Goal: Transaction & Acquisition: Purchase product/service

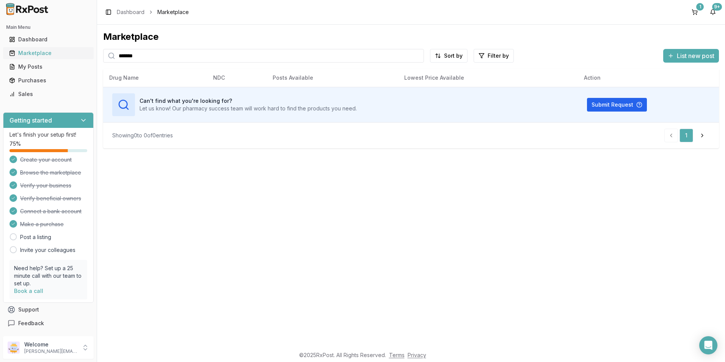
click at [79, 58] on div "Main Menu Dashboard Marketplace My Posts Purchases Sales Getting started Let's …" at bounding box center [362, 181] width 725 height 362
type input "*******"
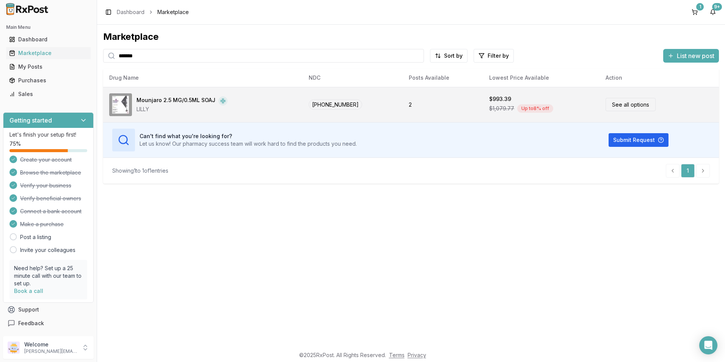
click at [160, 109] on div "LILLY" at bounding box center [181, 109] width 91 height 8
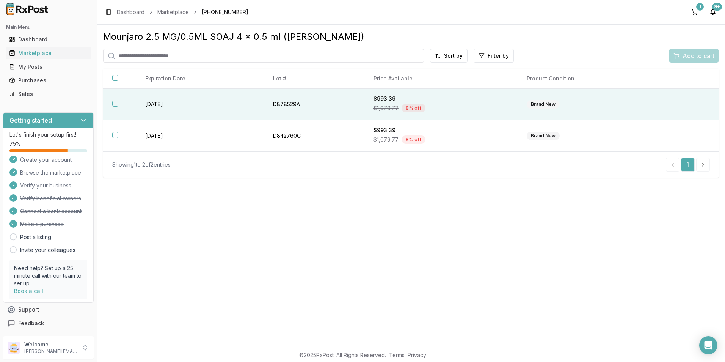
click at [117, 103] on button "button" at bounding box center [115, 103] width 6 height 6
click at [683, 54] on span "Add to cart" at bounding box center [698, 55] width 32 height 9
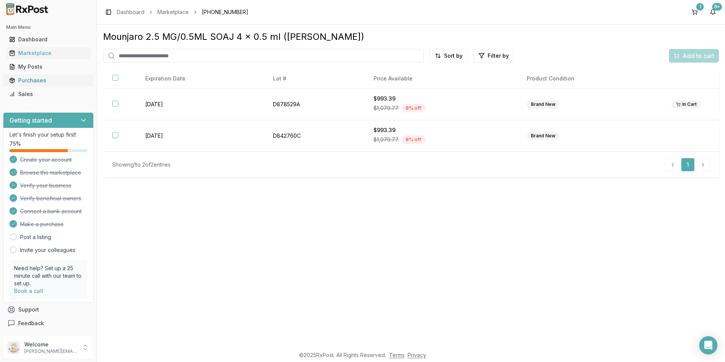
click at [39, 77] on div "Purchases" at bounding box center [48, 81] width 78 height 8
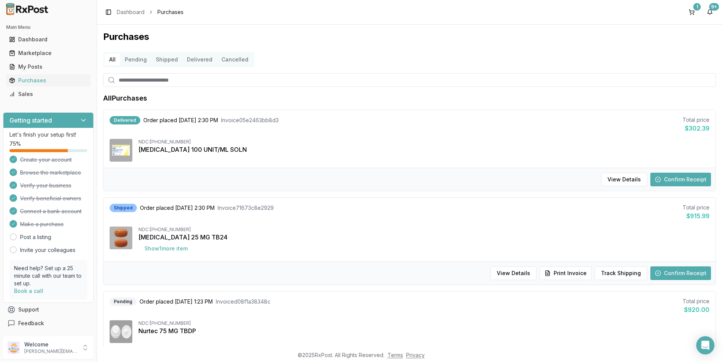
click at [663, 177] on button "Confirm Receipt" at bounding box center [680, 179] width 61 height 14
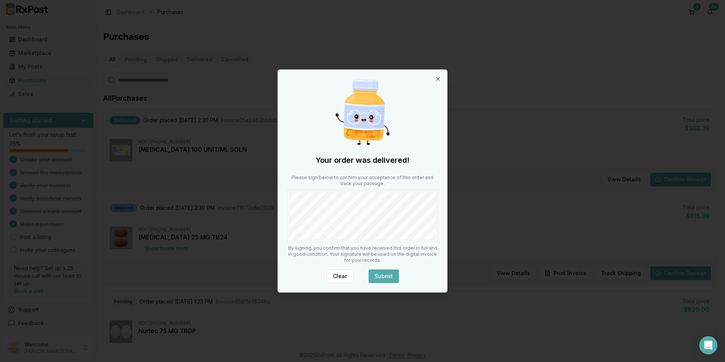
drag, startPoint x: 385, startPoint y: 271, endPoint x: 394, endPoint y: 267, distance: 9.5
click at [387, 270] on button "Submit" at bounding box center [383, 276] width 30 height 14
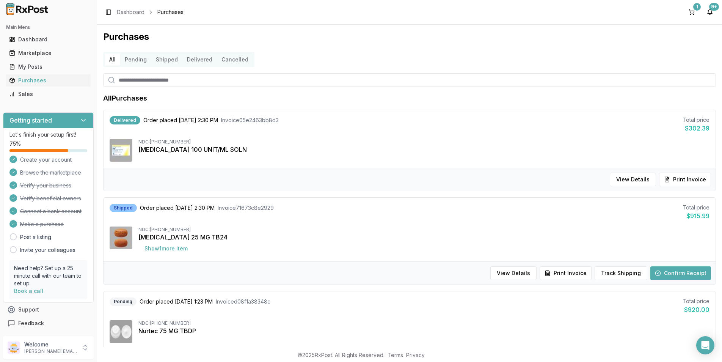
scroll to position [76, 0]
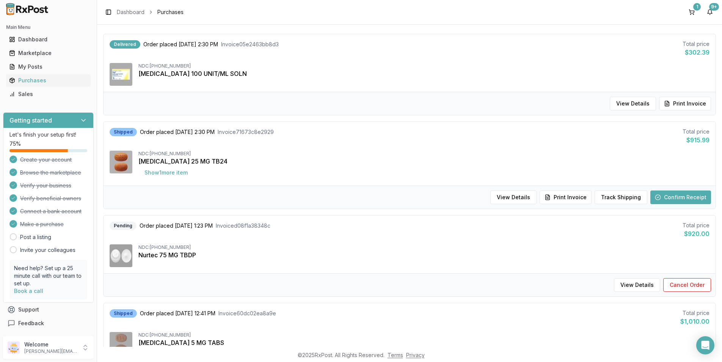
click at [683, 196] on button "Confirm Receipt" at bounding box center [680, 197] width 61 height 14
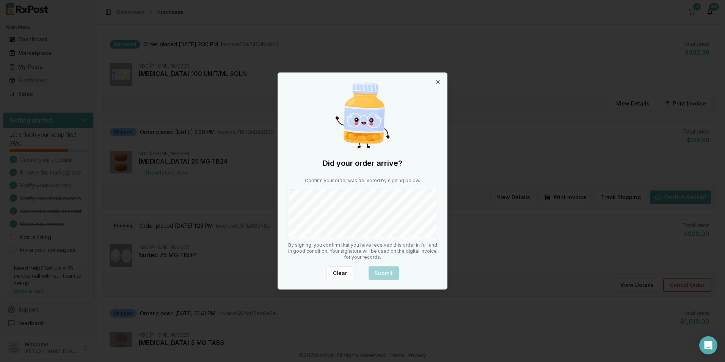
click at [283, 205] on div "Did your order arrive? Confirm your order was delivered by signing below. By si…" at bounding box center [362, 181] width 169 height 216
click at [384, 273] on button "Submit" at bounding box center [383, 273] width 30 height 14
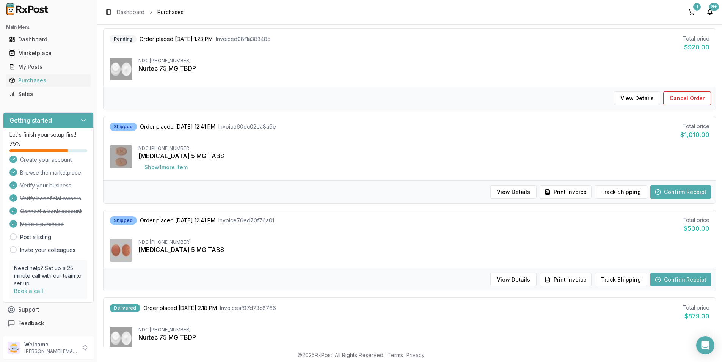
scroll to position [265, 0]
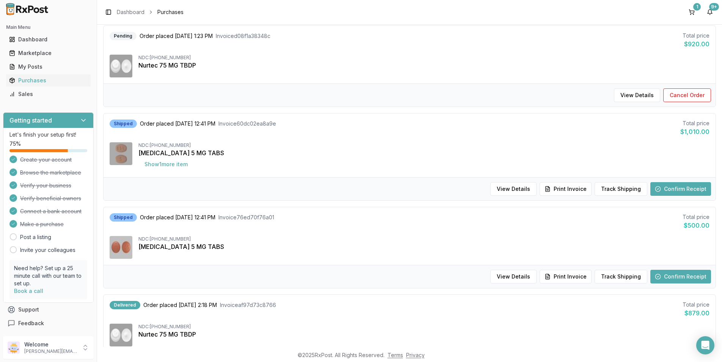
click at [670, 185] on button "Confirm Receipt" at bounding box center [680, 189] width 61 height 14
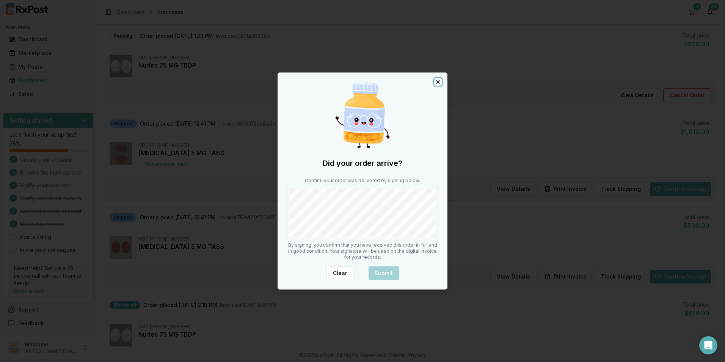
click at [436, 80] on icon "button" at bounding box center [438, 82] width 6 height 6
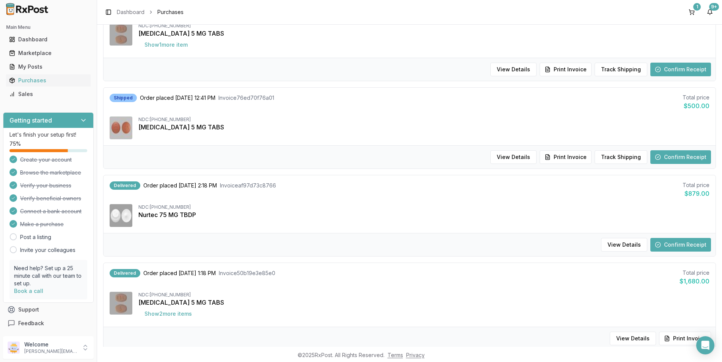
scroll to position [379, 0]
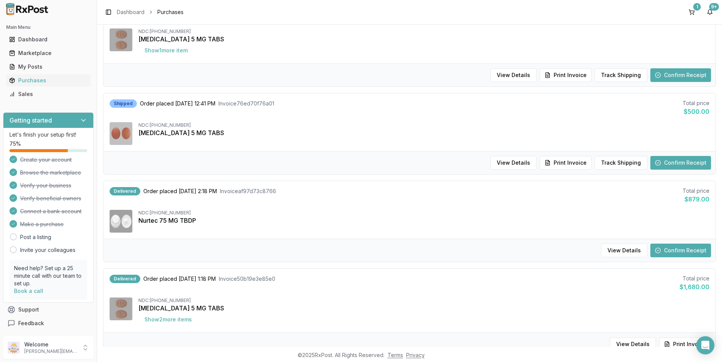
click at [677, 246] on button "Confirm Receipt" at bounding box center [680, 250] width 61 height 14
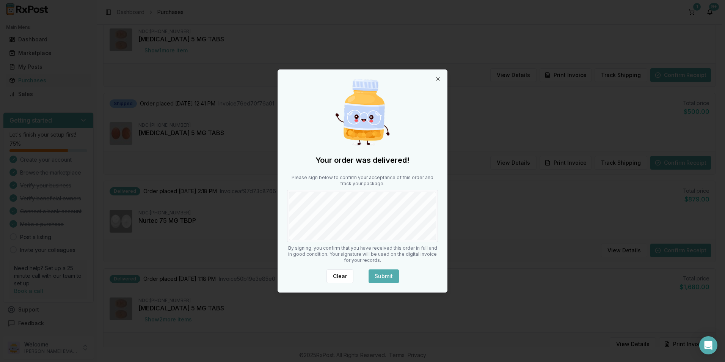
click at [388, 270] on button "Submit" at bounding box center [383, 276] width 30 height 14
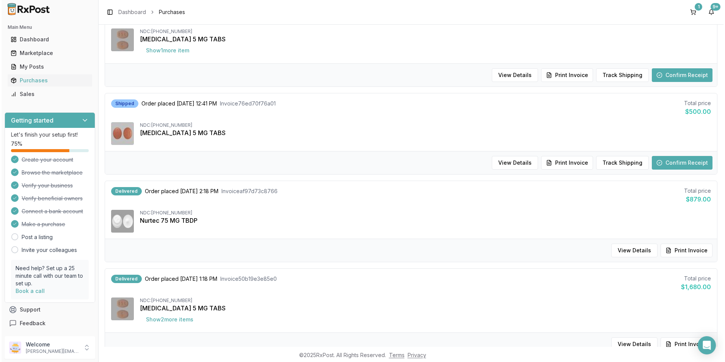
scroll to position [0, 0]
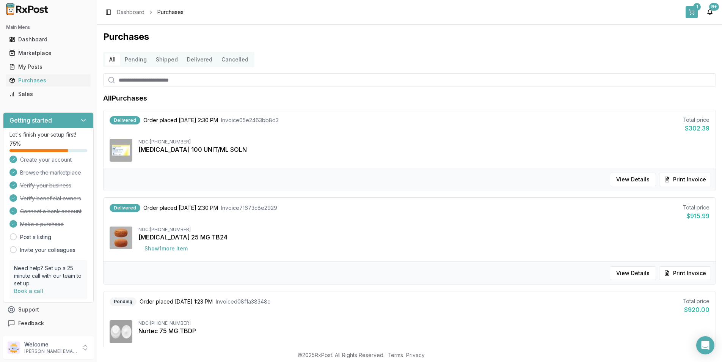
click at [694, 7] on div "1" at bounding box center [697, 7] width 8 height 8
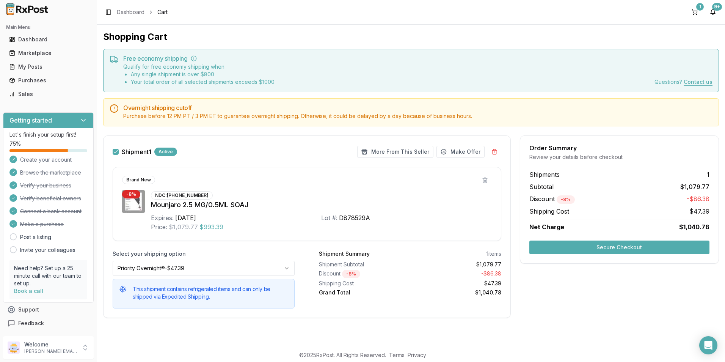
click at [602, 249] on button "Secure Checkout" at bounding box center [619, 247] width 180 height 14
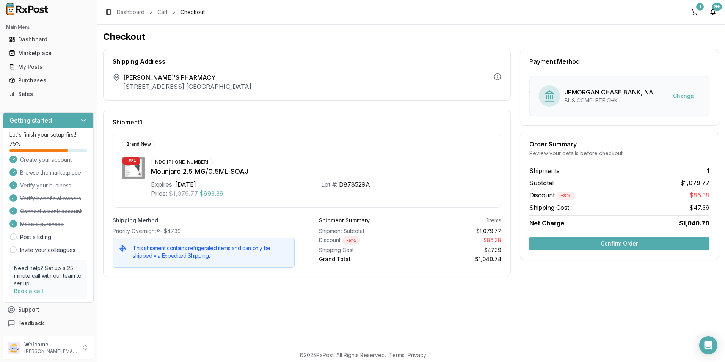
click at [605, 249] on button "Confirm Order" at bounding box center [619, 244] width 180 height 14
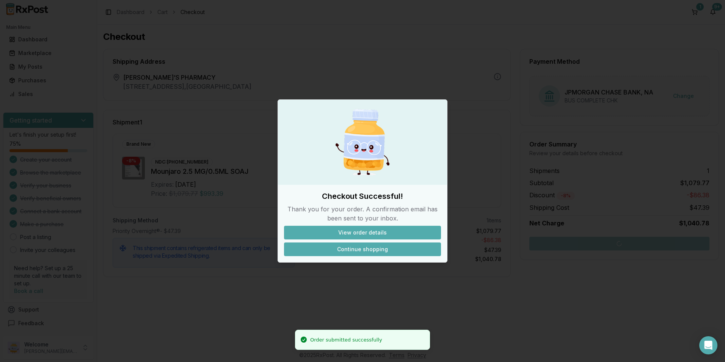
click at [386, 243] on button "Continue shopping" at bounding box center [362, 249] width 157 height 14
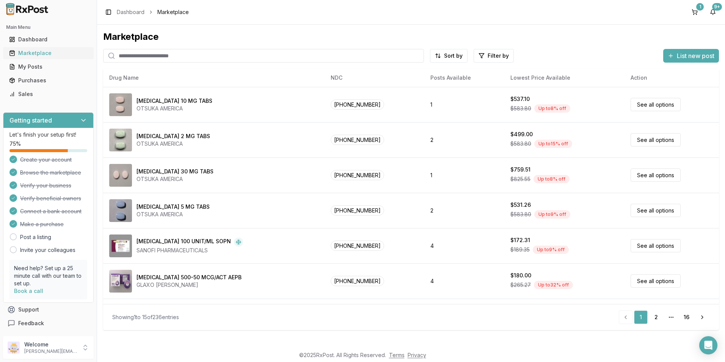
click at [33, 52] on div "Marketplace" at bounding box center [48, 53] width 78 height 8
click at [158, 53] on input "search" at bounding box center [263, 56] width 321 height 14
type input "*****"
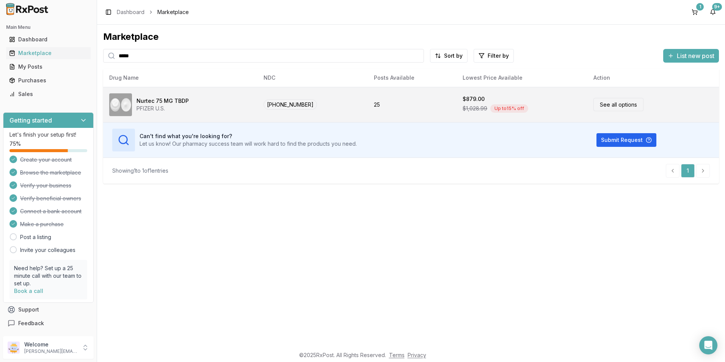
click at [397, 112] on td "25" at bounding box center [412, 104] width 89 height 35
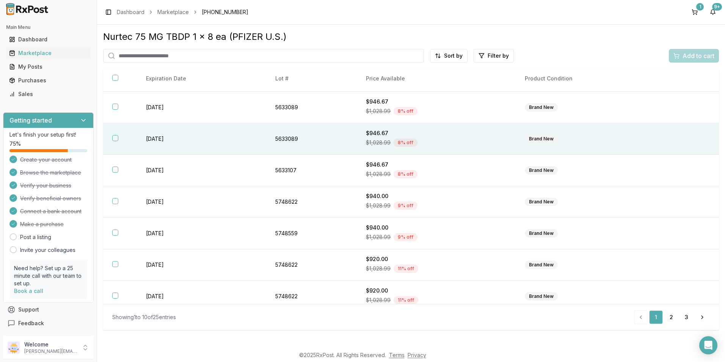
scroll to position [99, 0]
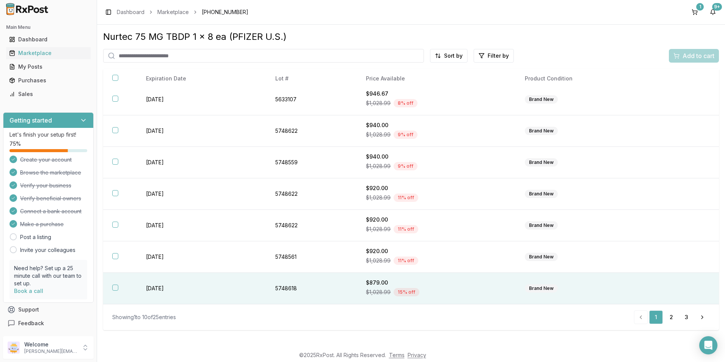
click at [113, 287] on button "button" at bounding box center [115, 287] width 6 height 6
click at [674, 318] on link "2" at bounding box center [671, 317] width 14 height 14
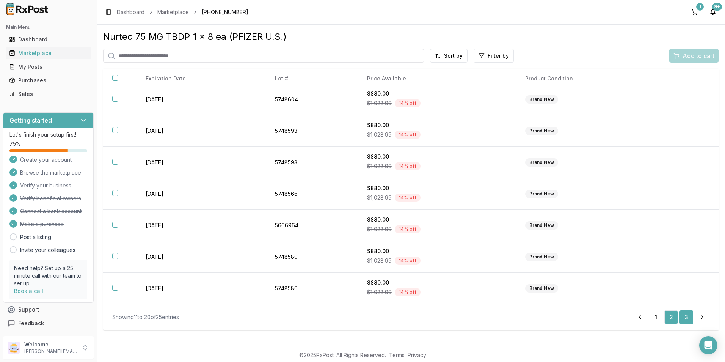
click at [686, 314] on link "3" at bounding box center [686, 317] width 14 height 14
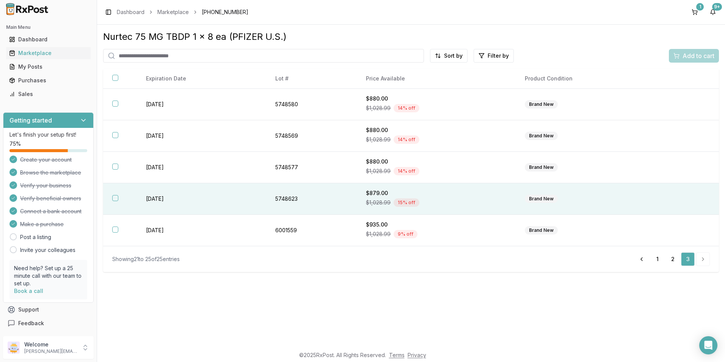
click at [118, 196] on button "button" at bounding box center [115, 198] width 6 height 6
click at [690, 48] on div "Nurtec 75 MG TBDP 1 x 8 ea (PFIZER U.S.) Sort by Filter by Add to cart Expirati…" at bounding box center [411, 151] width 616 height 241
click at [690, 50] on button "Add to cart" at bounding box center [694, 56] width 50 height 14
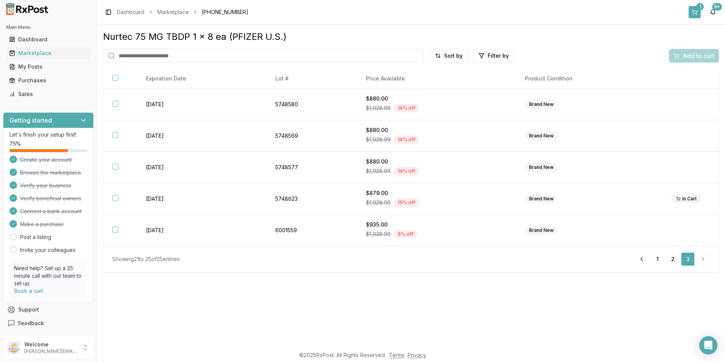
click at [697, 10] on button "1" at bounding box center [694, 12] width 12 height 12
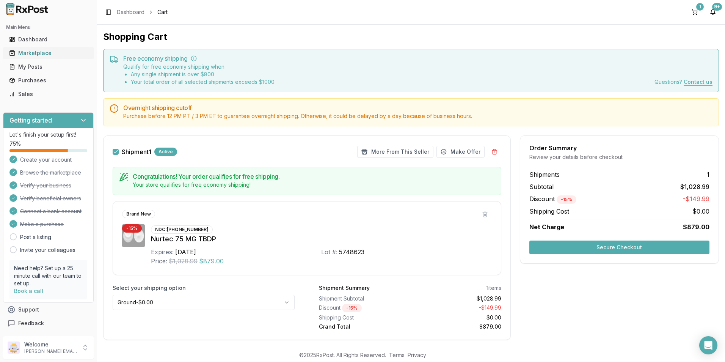
click at [30, 51] on div "Marketplace" at bounding box center [48, 53] width 78 height 8
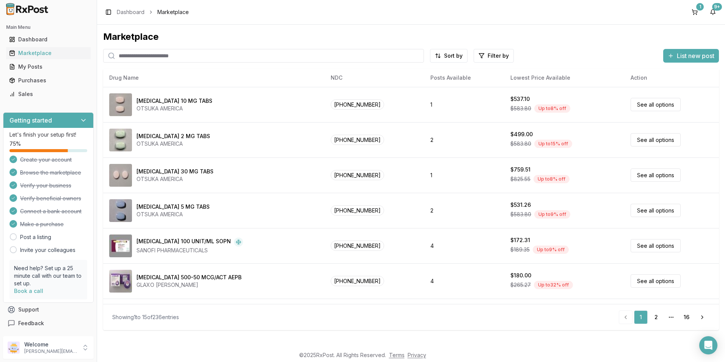
click at [166, 54] on input "search" at bounding box center [263, 56] width 321 height 14
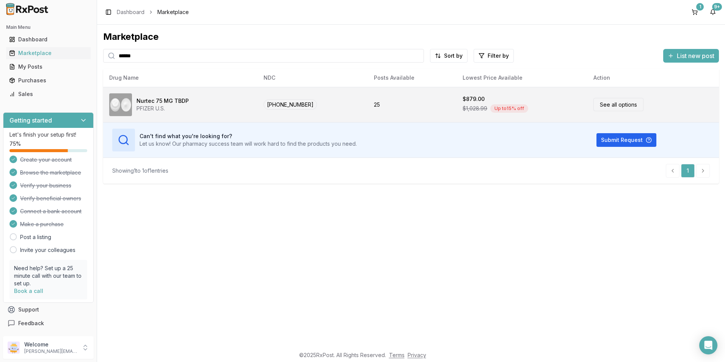
type input "******"
click at [412, 102] on td "25" at bounding box center [412, 104] width 89 height 35
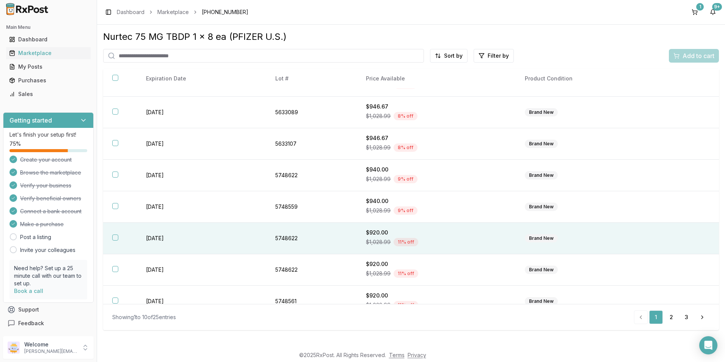
scroll to position [99, 0]
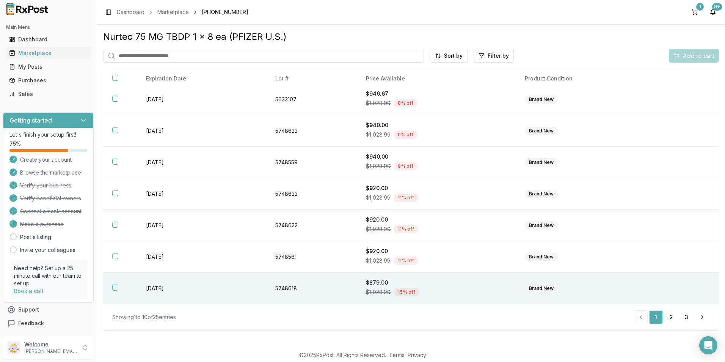
click at [113, 289] on button "button" at bounding box center [115, 287] width 6 height 6
click at [691, 57] on span "Add to cart" at bounding box center [698, 55] width 32 height 9
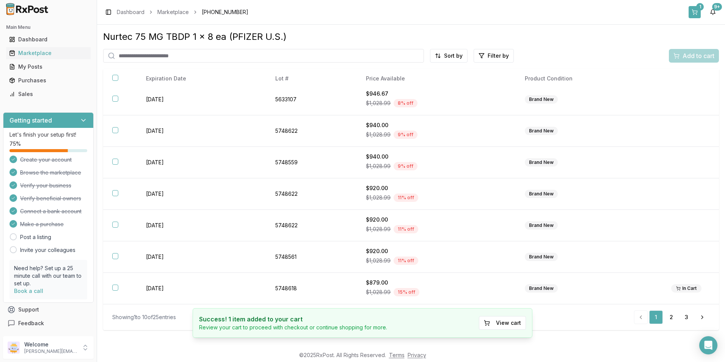
click at [697, 14] on button "1" at bounding box center [694, 12] width 12 height 12
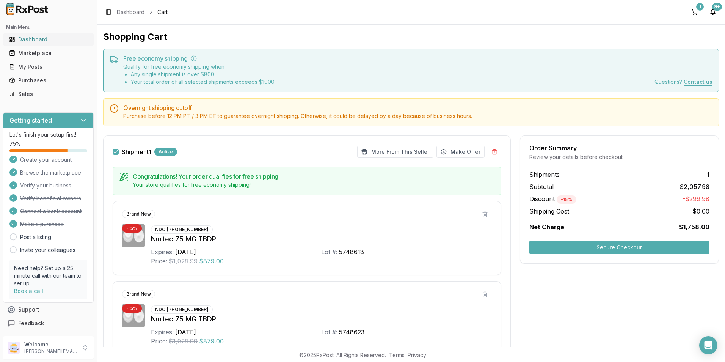
click at [32, 41] on div "Dashboard" at bounding box center [48, 40] width 78 height 8
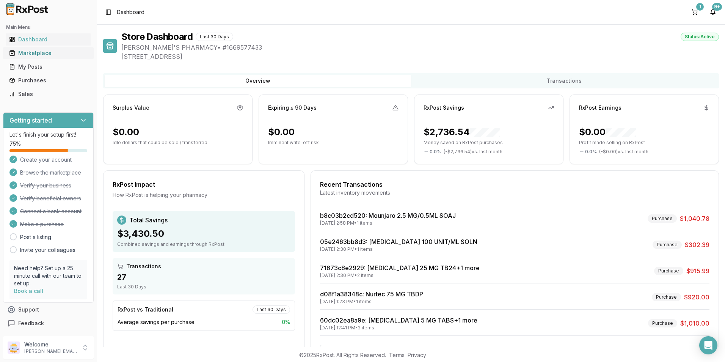
click at [35, 52] on div "Marketplace" at bounding box center [48, 53] width 78 height 8
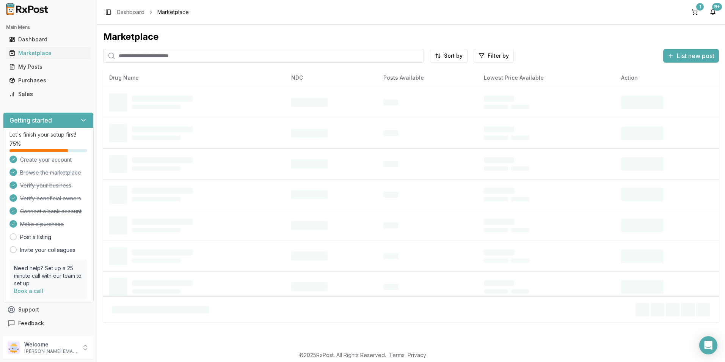
click at [135, 57] on input "search" at bounding box center [263, 56] width 321 height 14
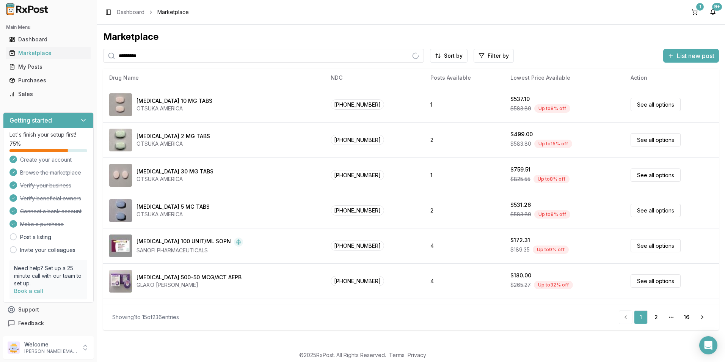
type input "*********"
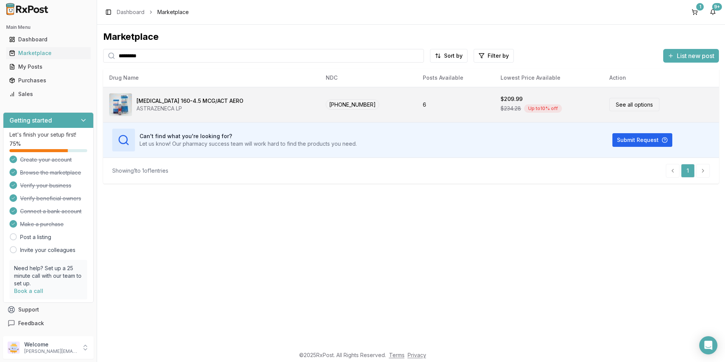
click at [167, 102] on div "[MEDICAL_DATA] 160-4.5 MCG/ACT AERO" at bounding box center [189, 101] width 107 height 8
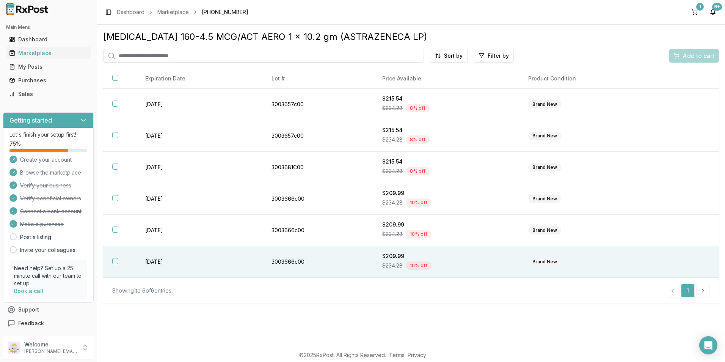
click at [116, 262] on button "button" at bounding box center [115, 261] width 6 height 6
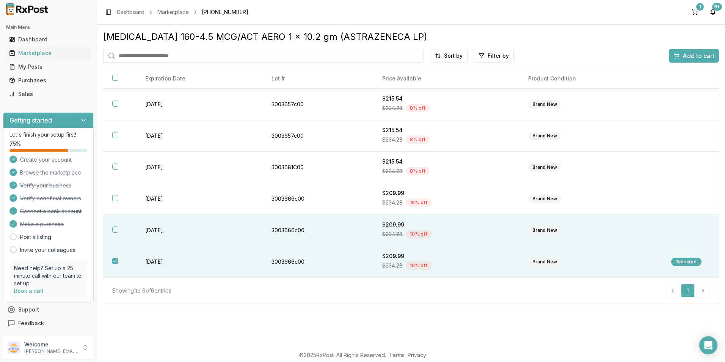
click at [116, 232] on button "button" at bounding box center [115, 229] width 6 height 6
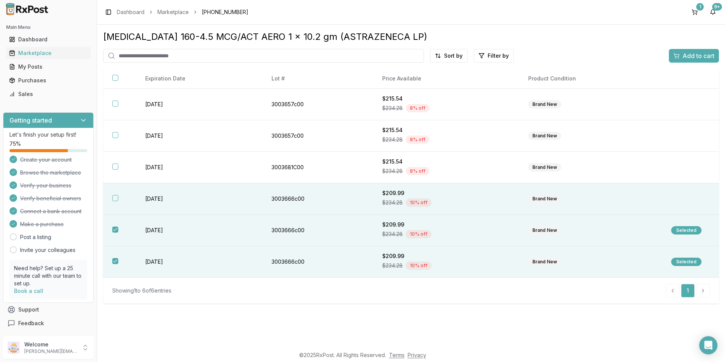
click at [116, 200] on button "button" at bounding box center [115, 198] width 6 height 6
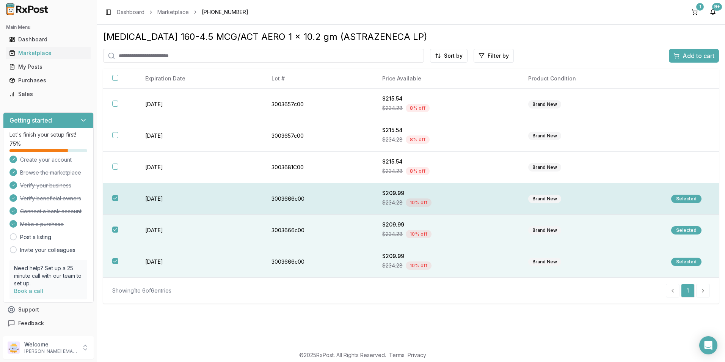
click at [116, 200] on button "button" at bounding box center [115, 198] width 6 height 6
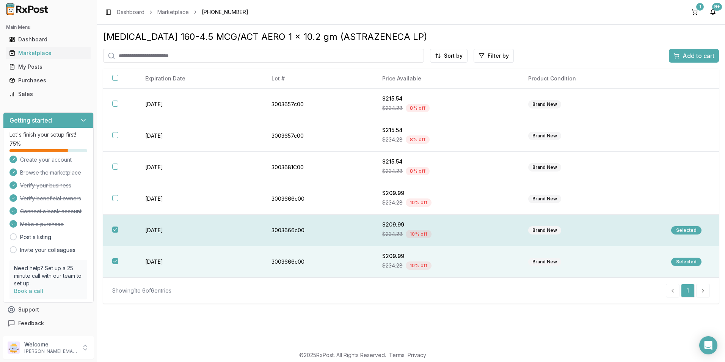
click at [116, 228] on button "button" at bounding box center [115, 229] width 6 height 6
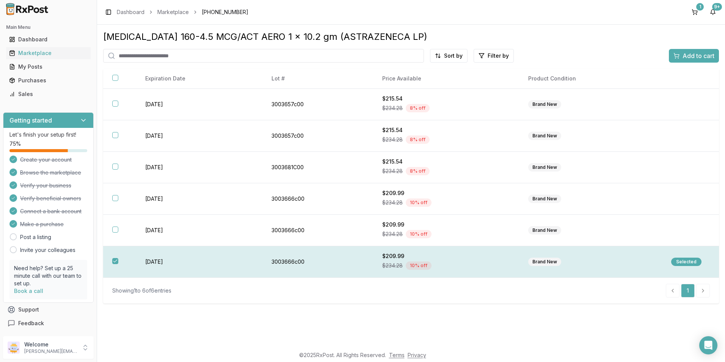
click at [119, 259] on th at bounding box center [119, 261] width 33 height 31
